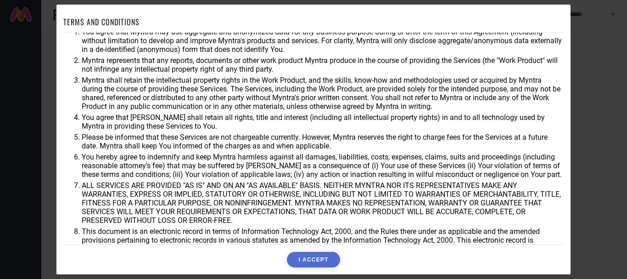
scroll to position [37, 0]
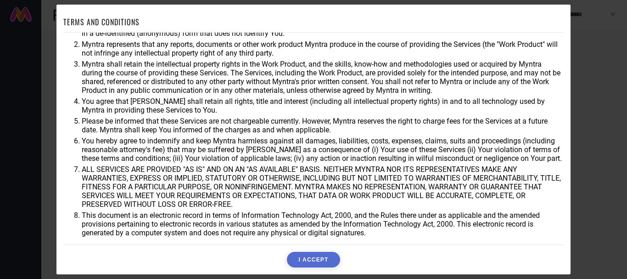
click at [306, 262] on button "I ACCEPT" at bounding box center [313, 260] width 53 height 16
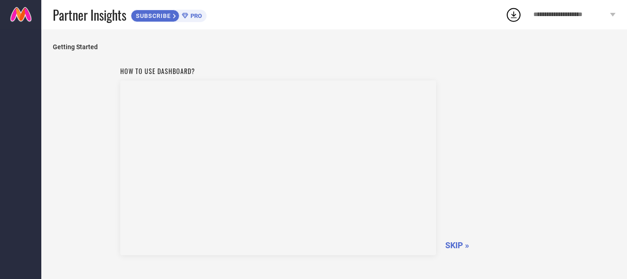
click at [460, 244] on span "SKIP »" at bounding box center [458, 245] width 24 height 10
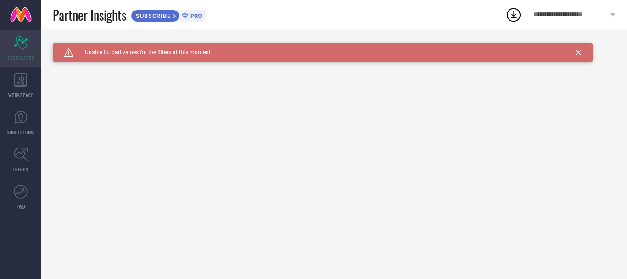
click at [30, 49] on div "Scorecard SCORECARDS" at bounding box center [20, 48] width 41 height 37
click at [29, 79] on div "WORKSPACE" at bounding box center [20, 85] width 41 height 37
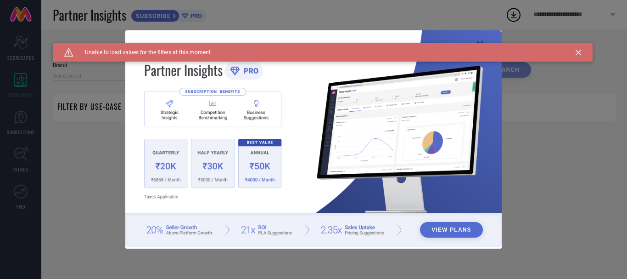
type input "1 STOP FASHION"
type input "All"
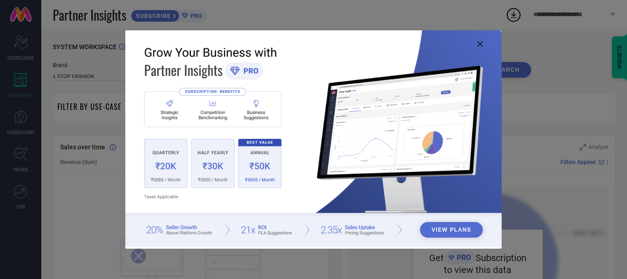
click at [481, 45] on icon at bounding box center [481, 44] width 6 height 6
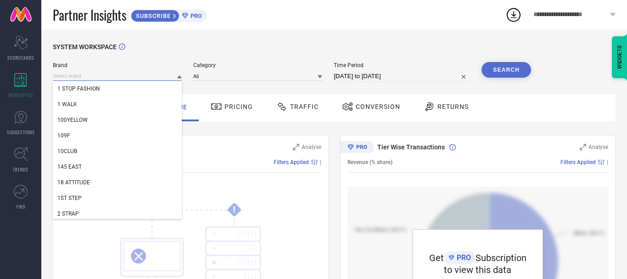
click at [162, 75] on input at bounding box center [117, 76] width 129 height 10
click at [292, 57] on div "SYSTEM WORKSPACE" at bounding box center [334, 52] width 563 height 19
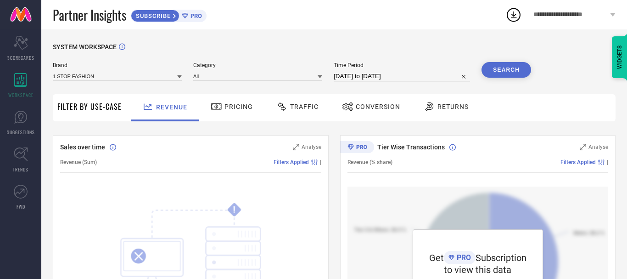
click at [227, 109] on span "Pricing" at bounding box center [239, 106] width 28 height 7
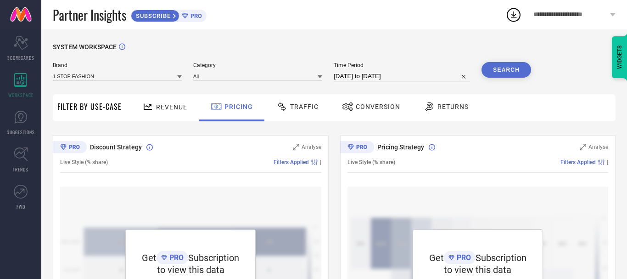
click at [531, 100] on div "Revenue Pricing Traffic Conversion Returns" at bounding box center [371, 107] width 490 height 27
click at [195, 16] on span "PRO" at bounding box center [195, 15] width 14 height 7
